Goal: Find specific page/section: Find specific page/section

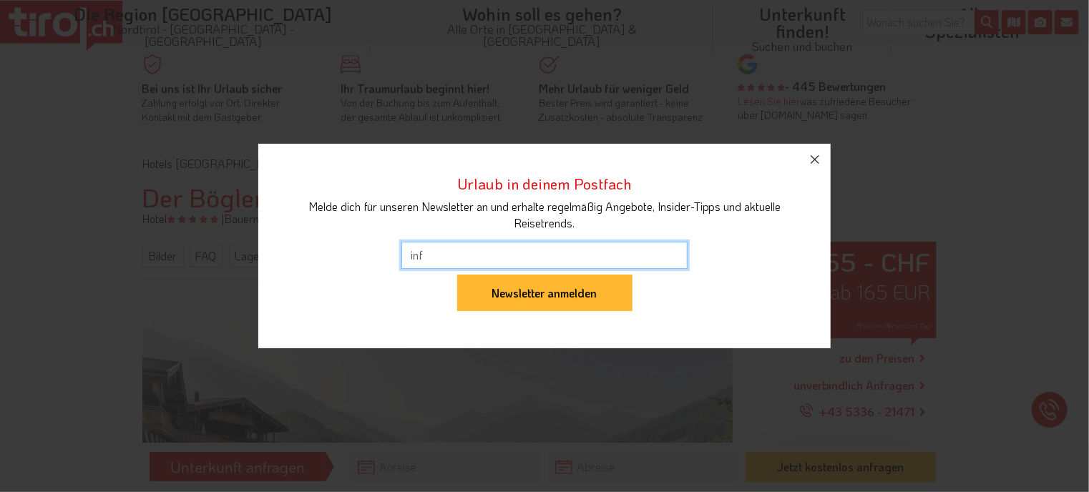
type input "info@mountainsparesidences.com"
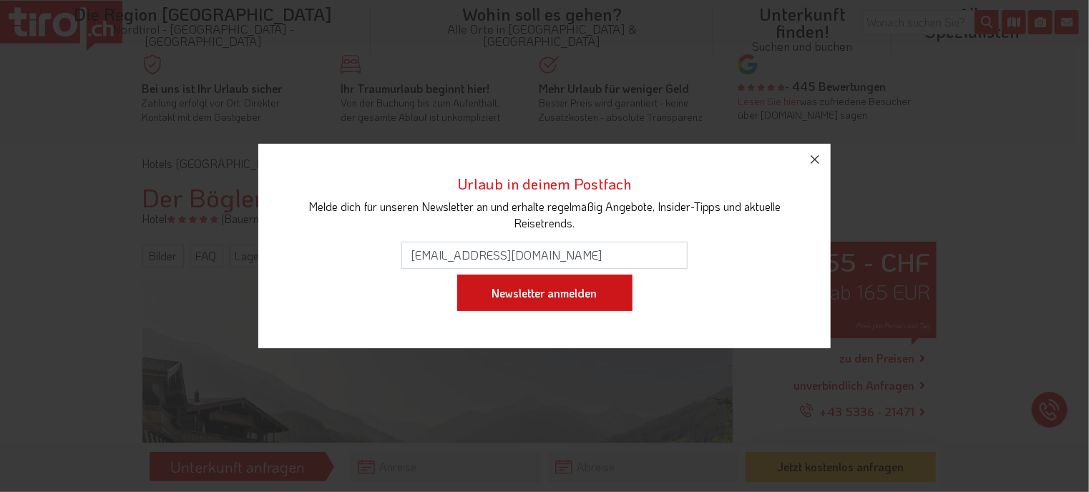
click at [542, 293] on input "Newsletter anmelden" at bounding box center [544, 293] width 175 height 37
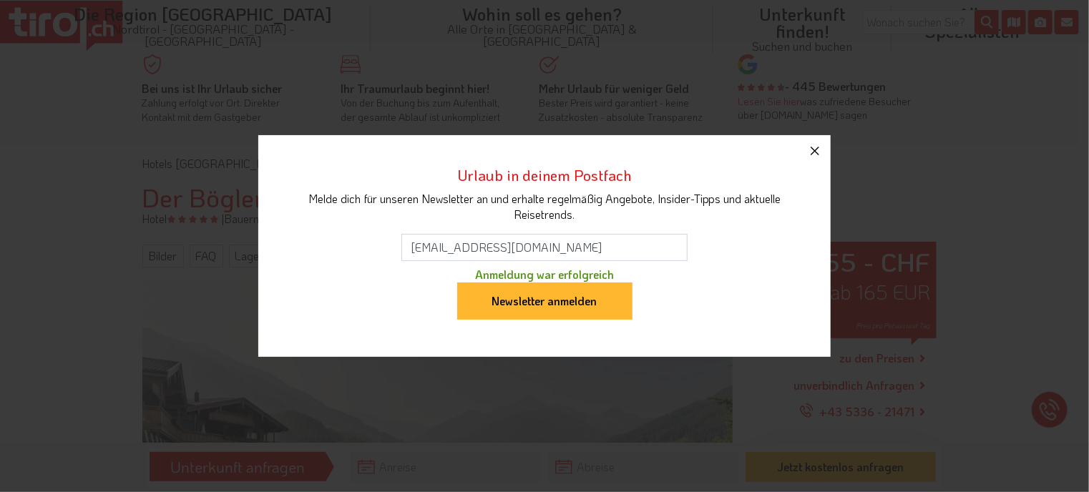
click at [810, 151] on icon "button" at bounding box center [815, 150] width 17 height 17
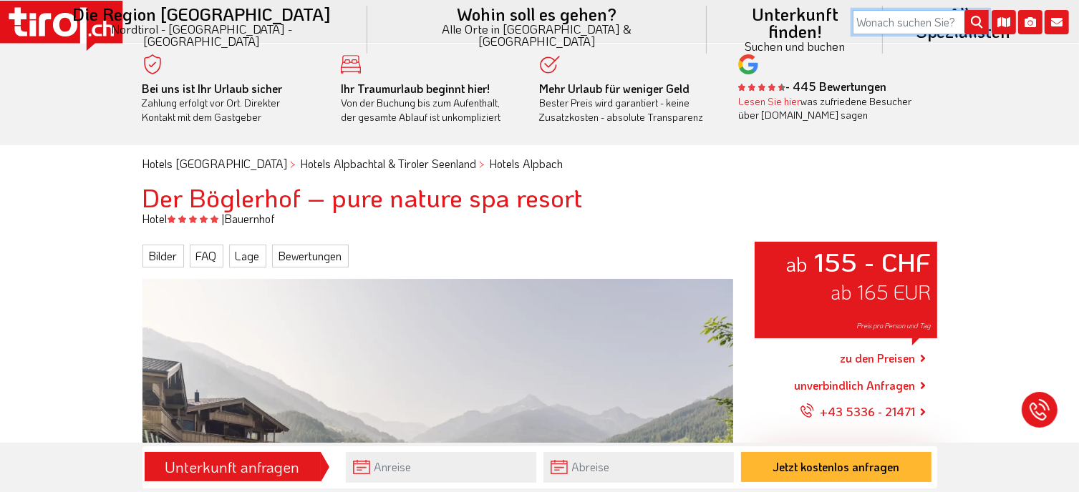
click at [880, 16] on input "search" at bounding box center [920, 22] width 136 height 24
type input "st anton"
click at [964, 11] on button "submit" at bounding box center [976, 23] width 24 height 24
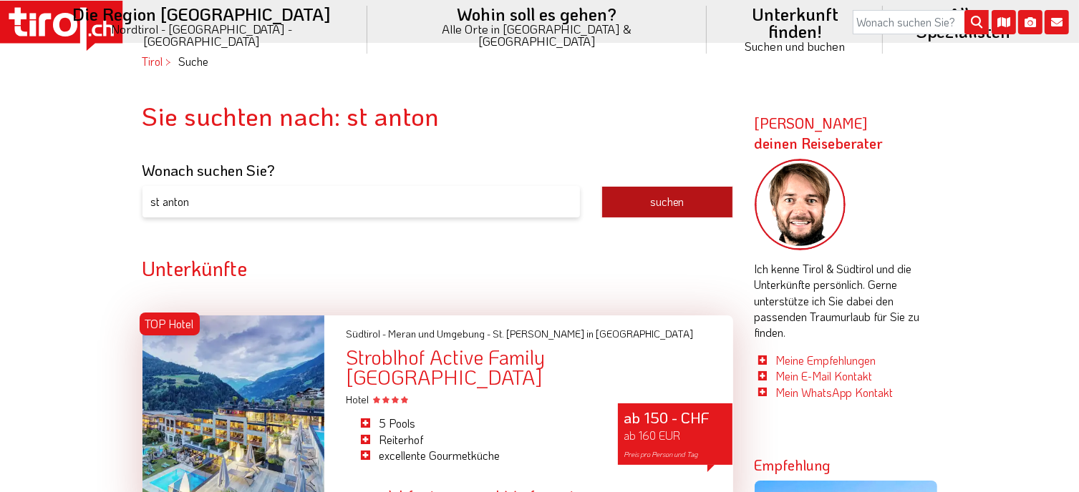
click at [661, 201] on button "suchen" at bounding box center [667, 202] width 132 height 32
click at [233, 203] on input "st anton" at bounding box center [360, 202] width 437 height 32
type input "st anton am Arlberg"
click at [601, 186] on button "suchen" at bounding box center [667, 202] width 132 height 32
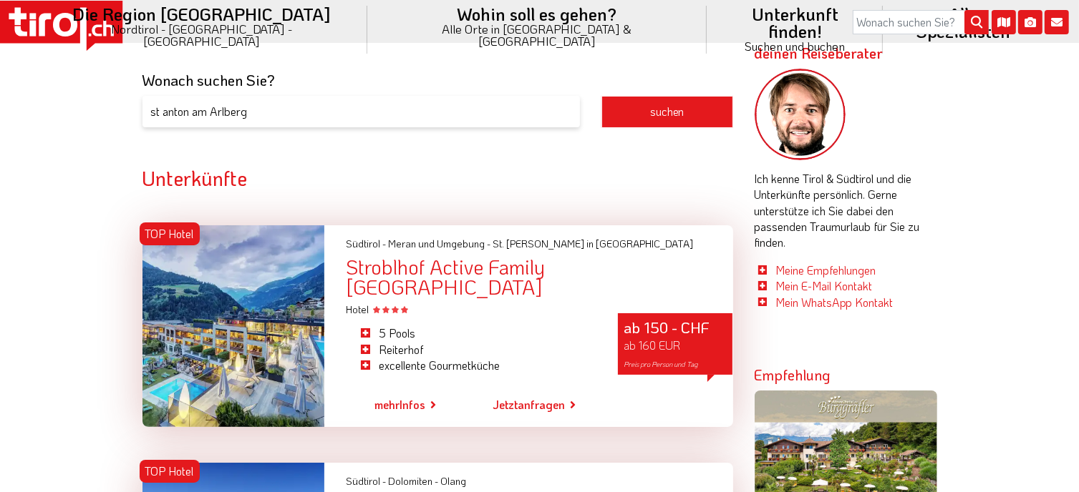
scroll to position [19, 0]
